Goal: Find specific page/section: Find specific page/section

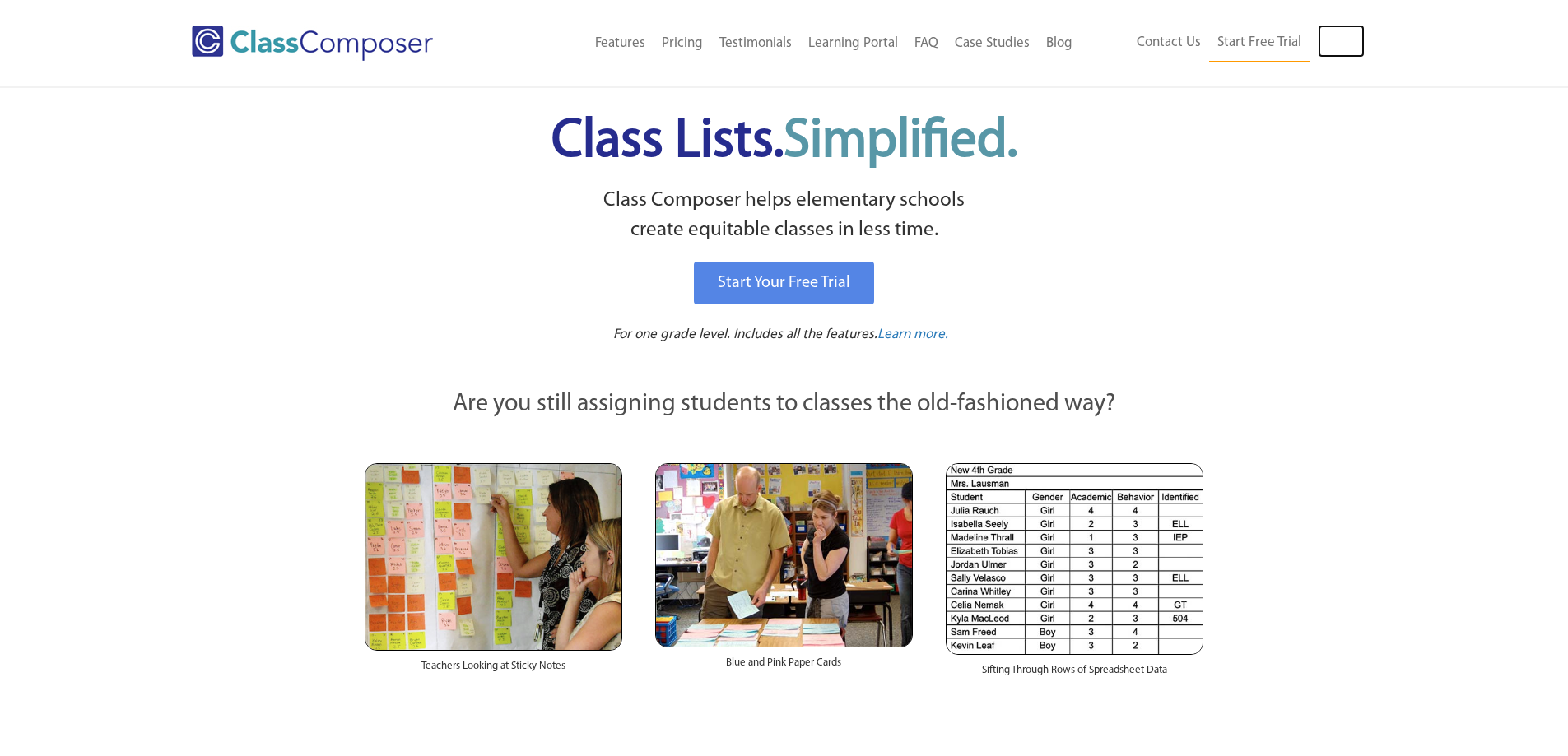
drag, startPoint x: 1331, startPoint y: 43, endPoint x: 1264, endPoint y: 69, distance: 71.9
click at [1331, 44] on link "Log In" at bounding box center [1341, 41] width 47 height 33
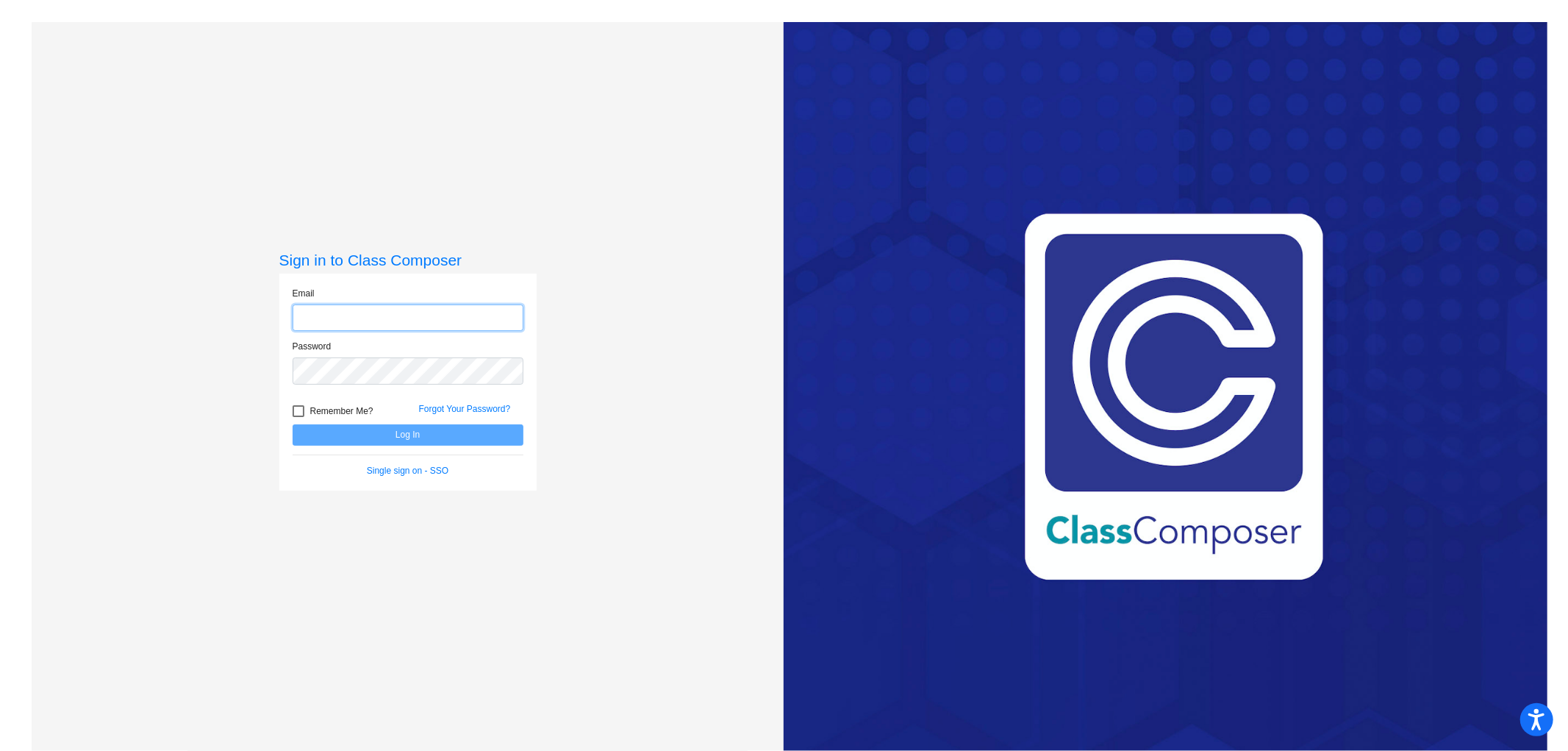
click at [413, 317] on input "email" at bounding box center [408, 317] width 231 height 27
type input "[EMAIL_ADDRESS][DOMAIN_NAME]"
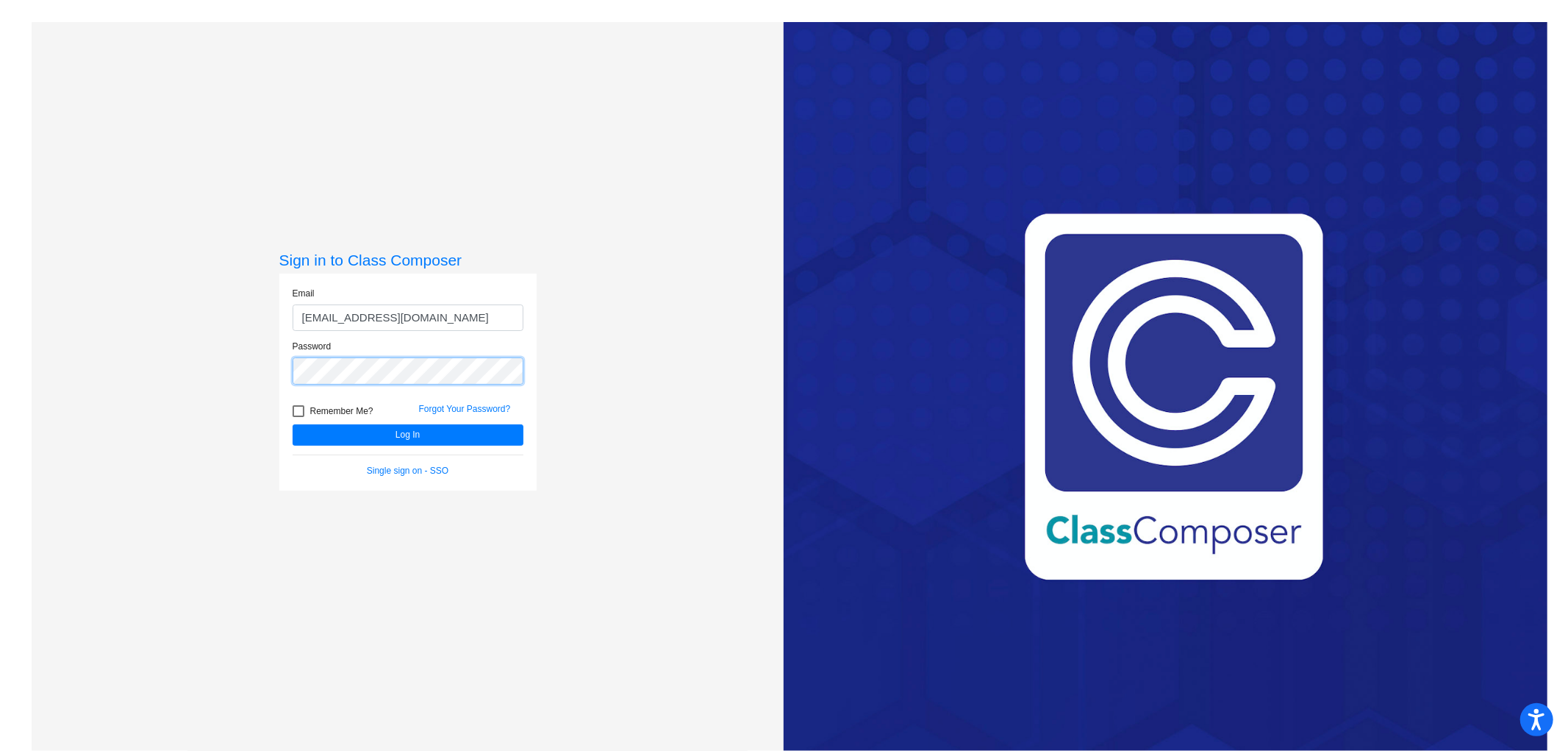
click at [293, 424] on button "Log In" at bounding box center [408, 435] width 231 height 21
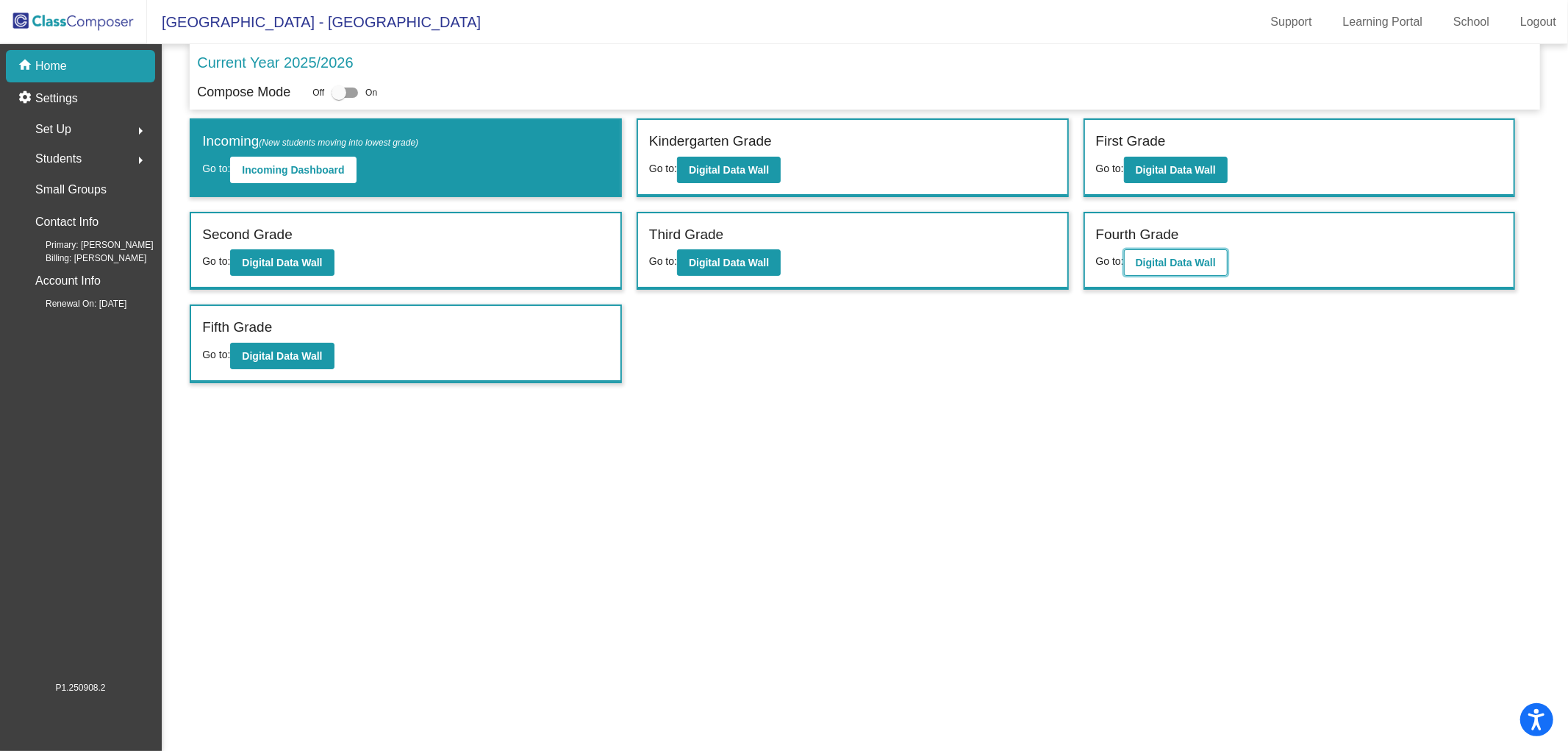
click at [1197, 253] on button "Digital Data Wall" at bounding box center [1176, 262] width 104 height 26
